Goal: Task Accomplishment & Management: Complete application form

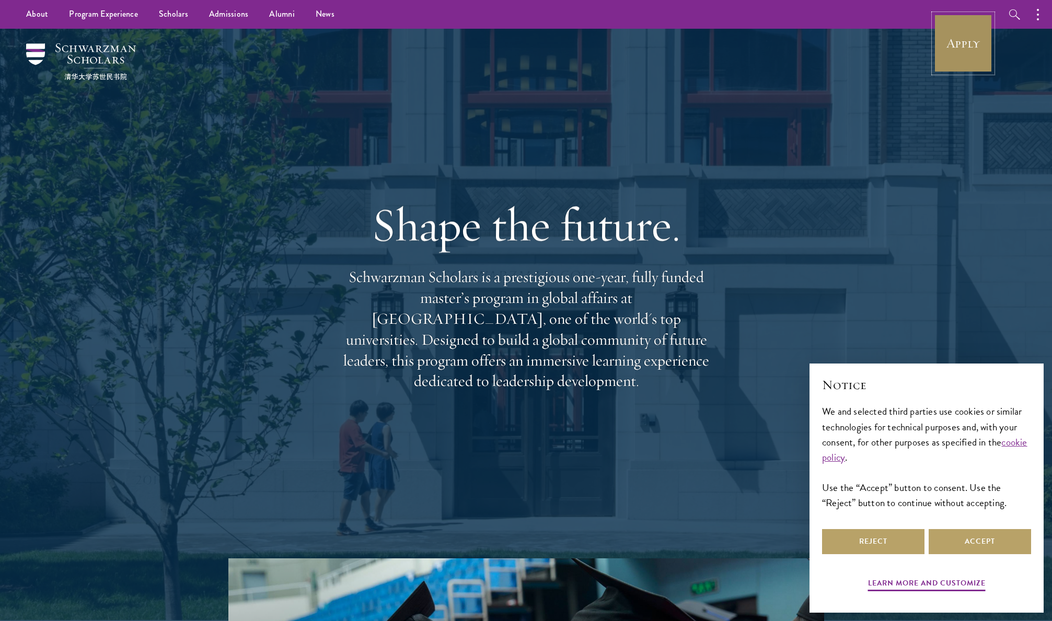
click at [948, 49] on link "Apply" at bounding box center [963, 43] width 59 height 59
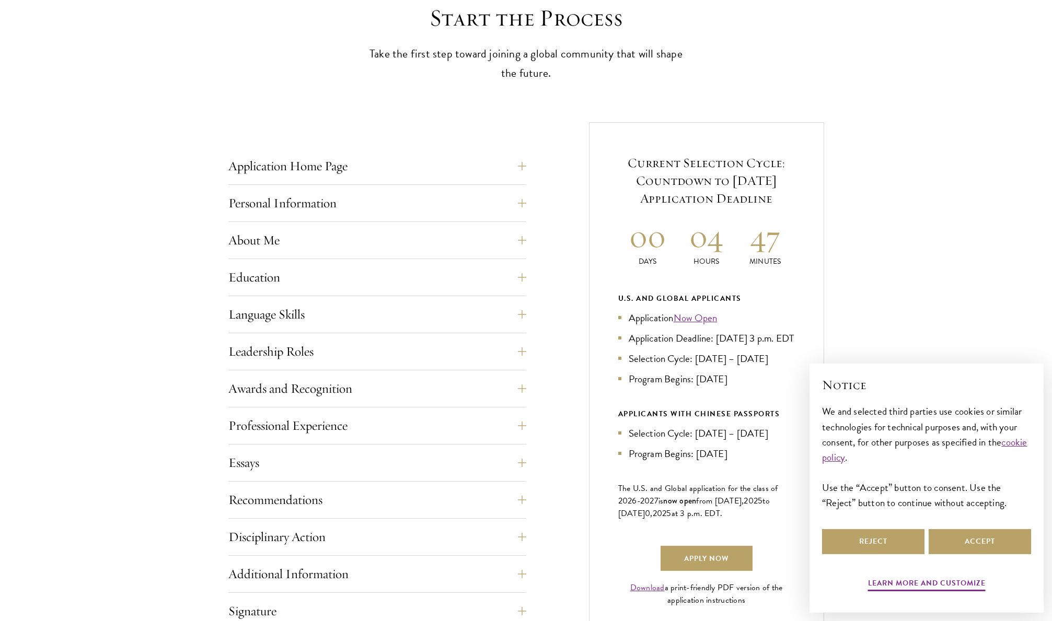
scroll to position [366, 0]
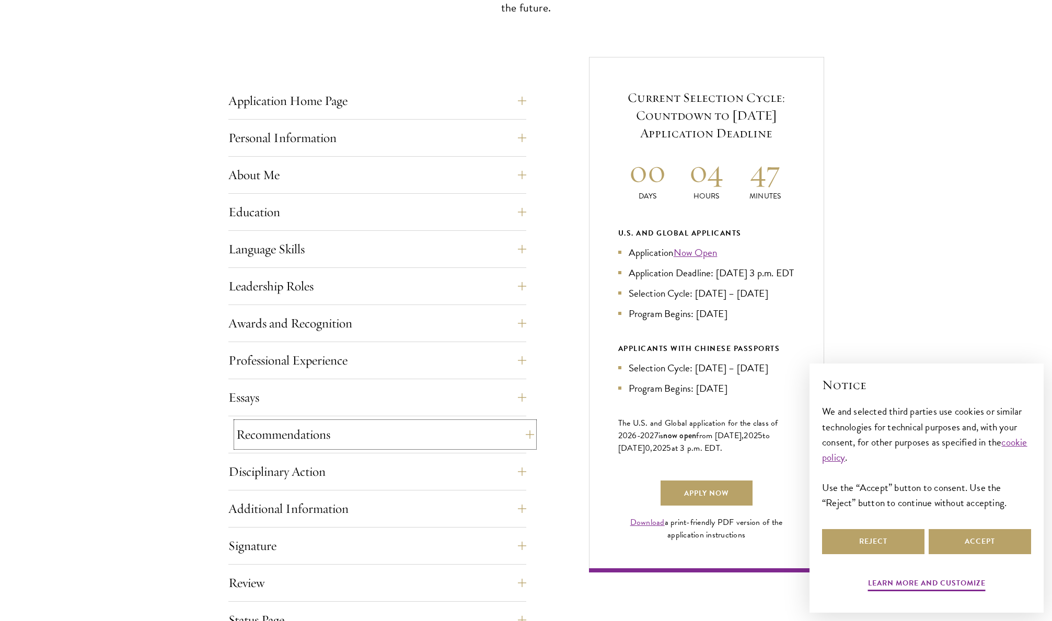
click at [315, 444] on button "Recommendations" at bounding box center [385, 434] width 298 height 25
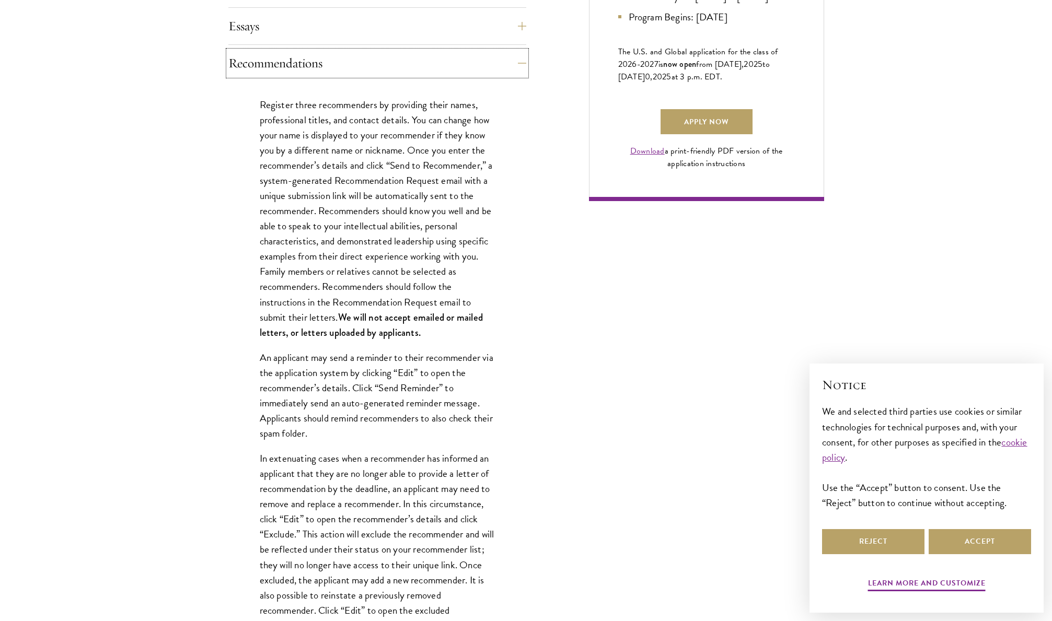
scroll to position [784, 0]
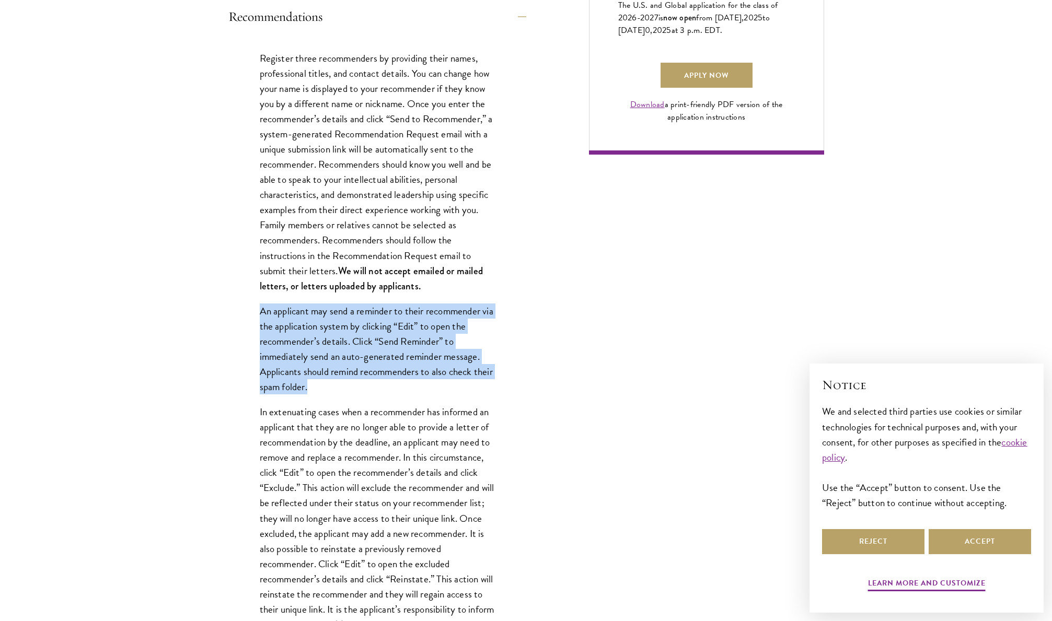
drag, startPoint x: 345, startPoint y: 391, endPoint x: 261, endPoint y: 310, distance: 116.4
click at [261, 310] on p "An applicant may send a reminder to their recommender via the application syste…" at bounding box center [377, 349] width 235 height 91
copy p "An applicant may send a reminder to their recommender via the application syste…"
click at [204, 365] on div "Start the Process Take the first step toward joining a global community that wi…" at bounding box center [526, 317] width 1052 height 1594
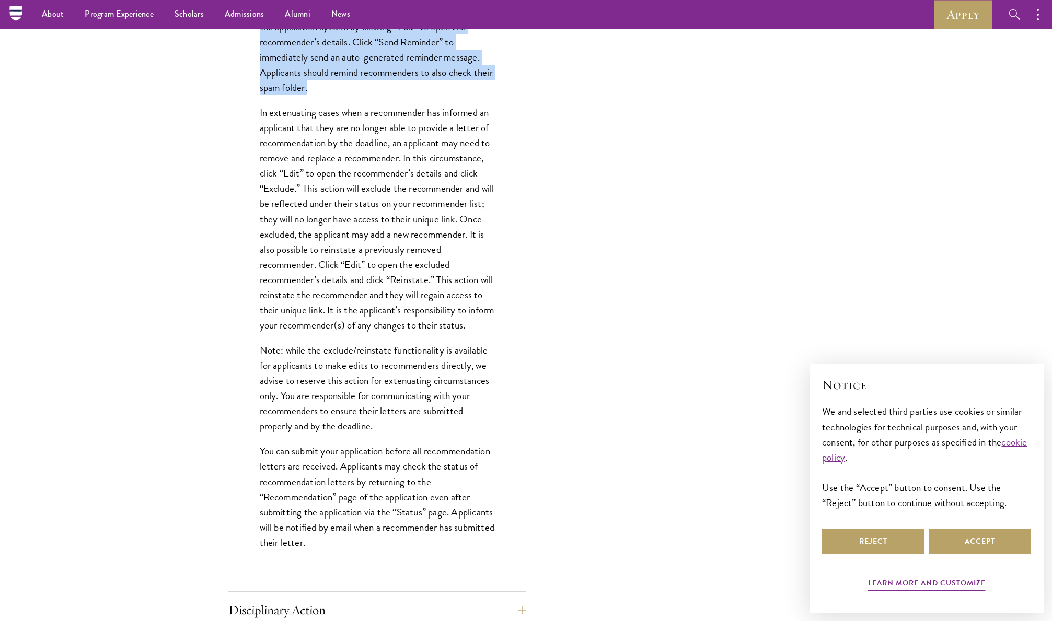
scroll to position [1045, 0]
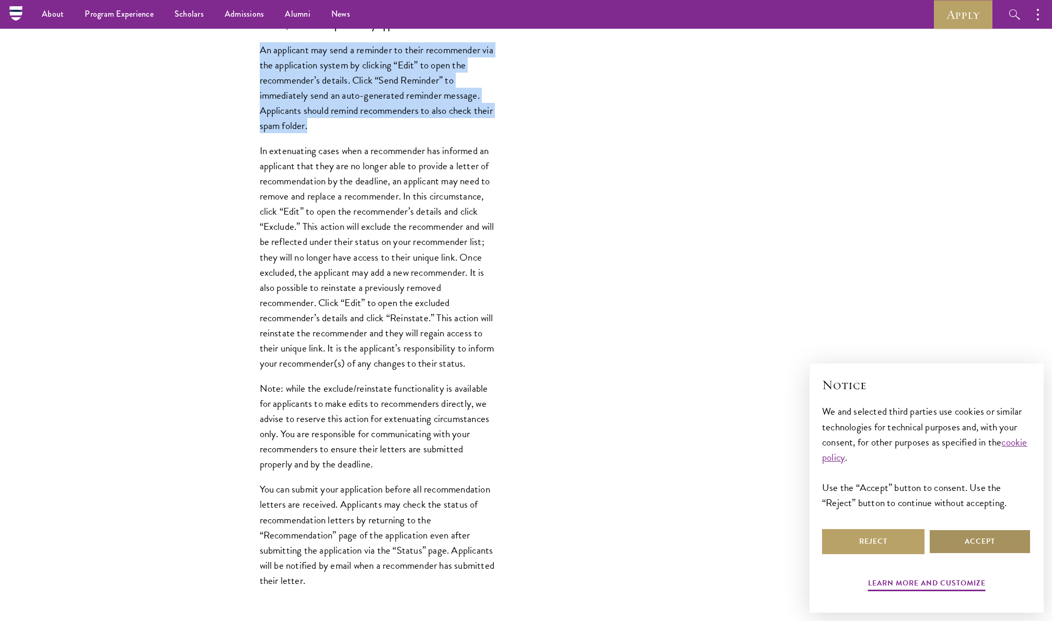
click at [983, 550] on button "Accept" at bounding box center [980, 541] width 102 height 25
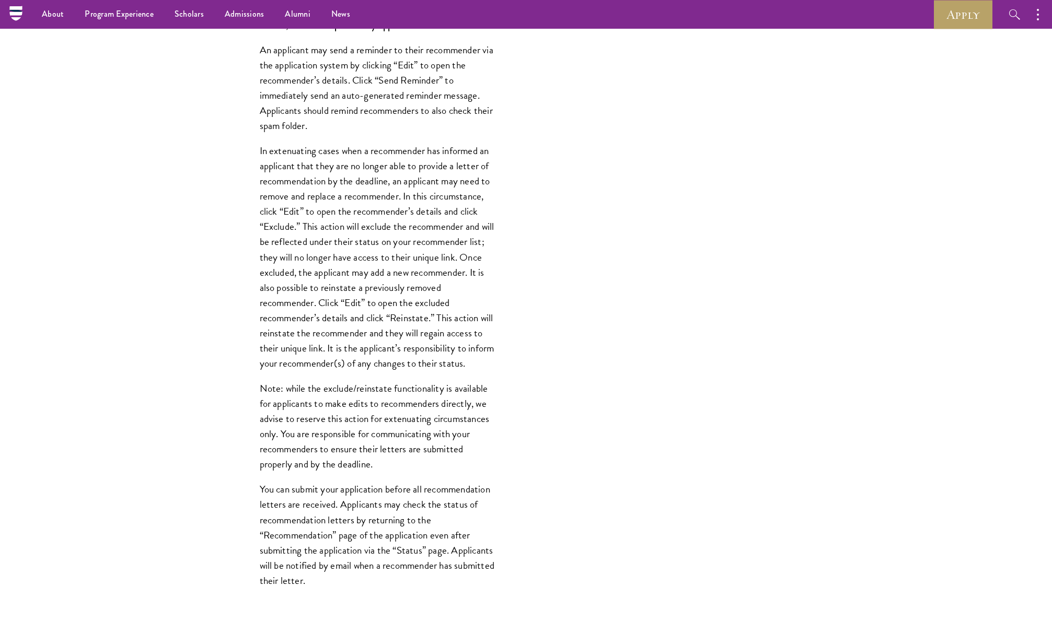
click at [581, 305] on div "Application Home Page The online application form must be completed in English.…" at bounding box center [526, 115] width 596 height 1475
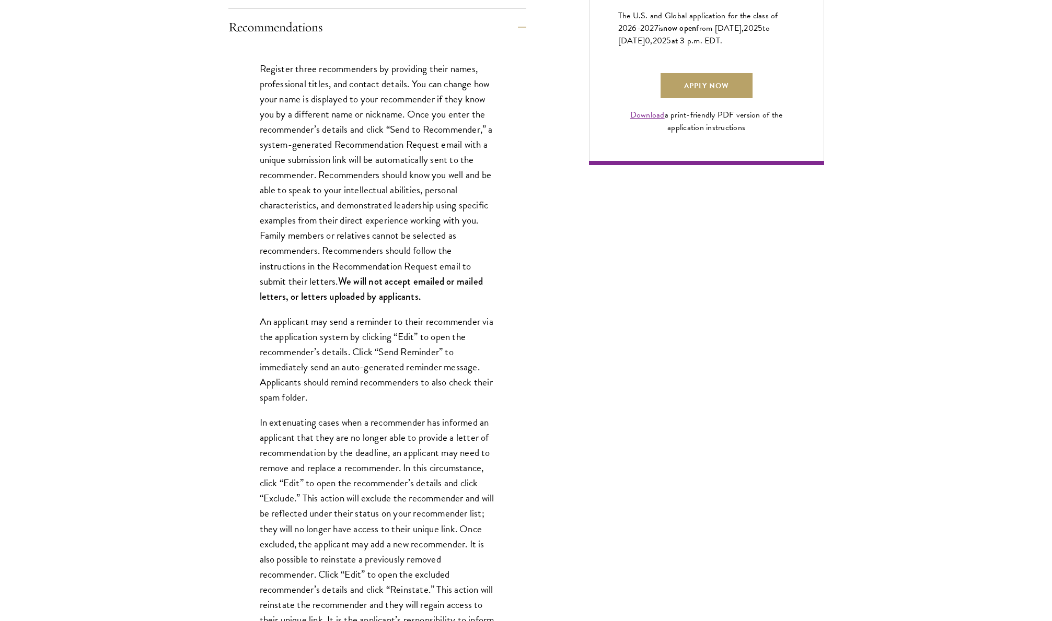
scroll to position [783, 0]
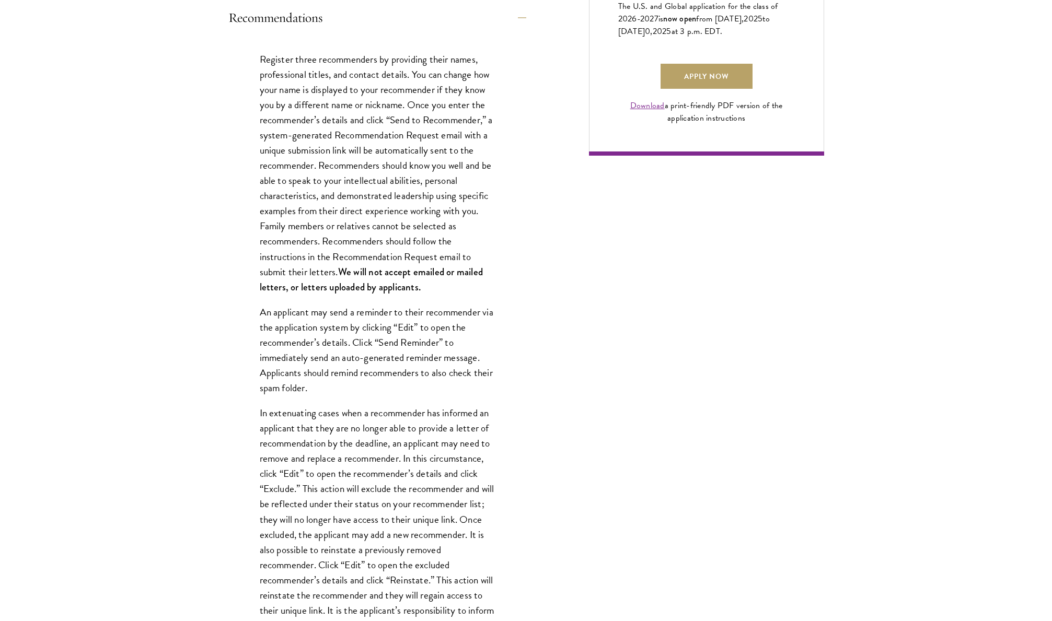
click at [98, 408] on div "Start the Process Take the first step toward joining a global community that wi…" at bounding box center [526, 318] width 1052 height 1594
